Goal: Information Seeking & Learning: Learn about a topic

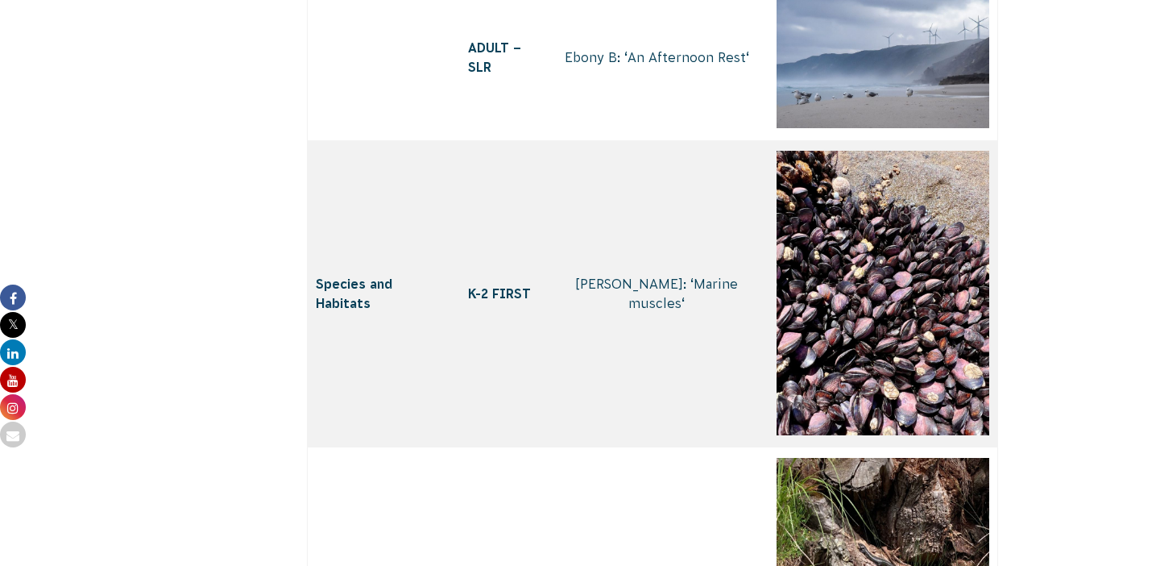
scroll to position [6081, 0]
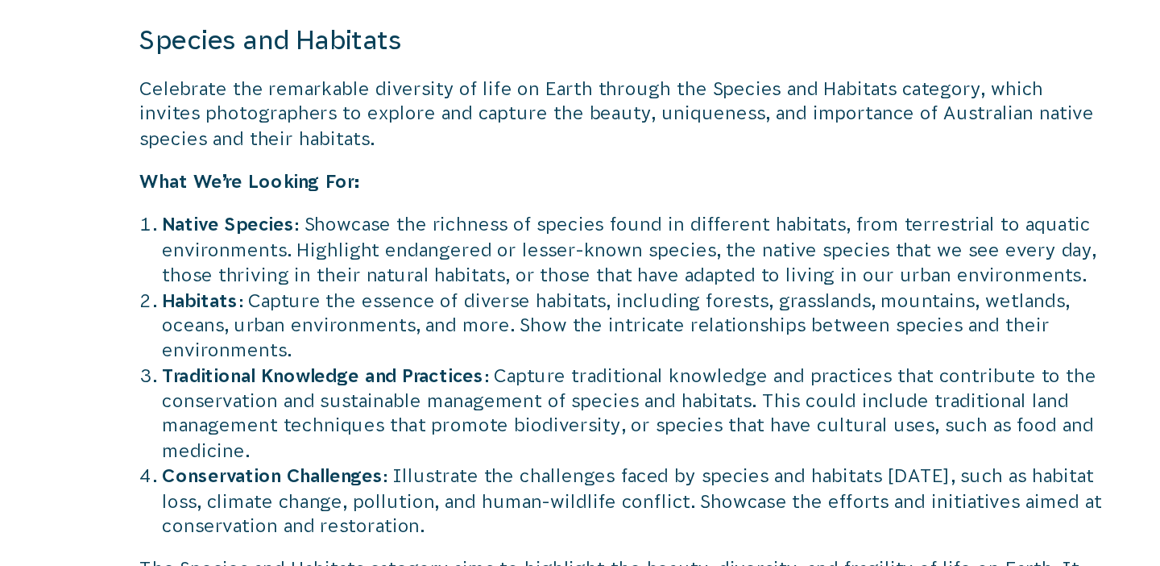
scroll to position [4866, 0]
